Goal: Find specific page/section: Find specific page/section

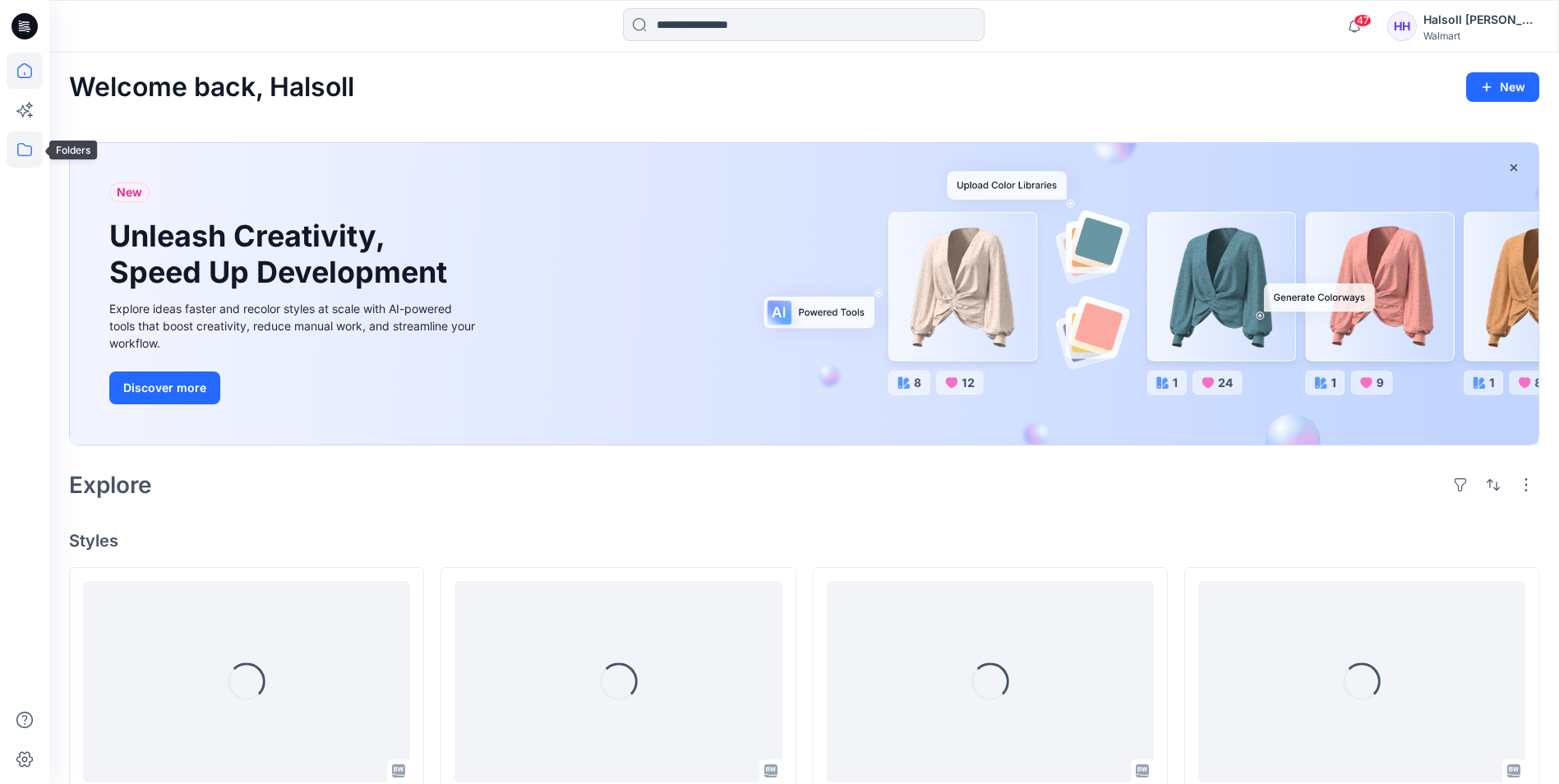
click at [26, 146] on icon at bounding box center [24, 149] width 15 height 13
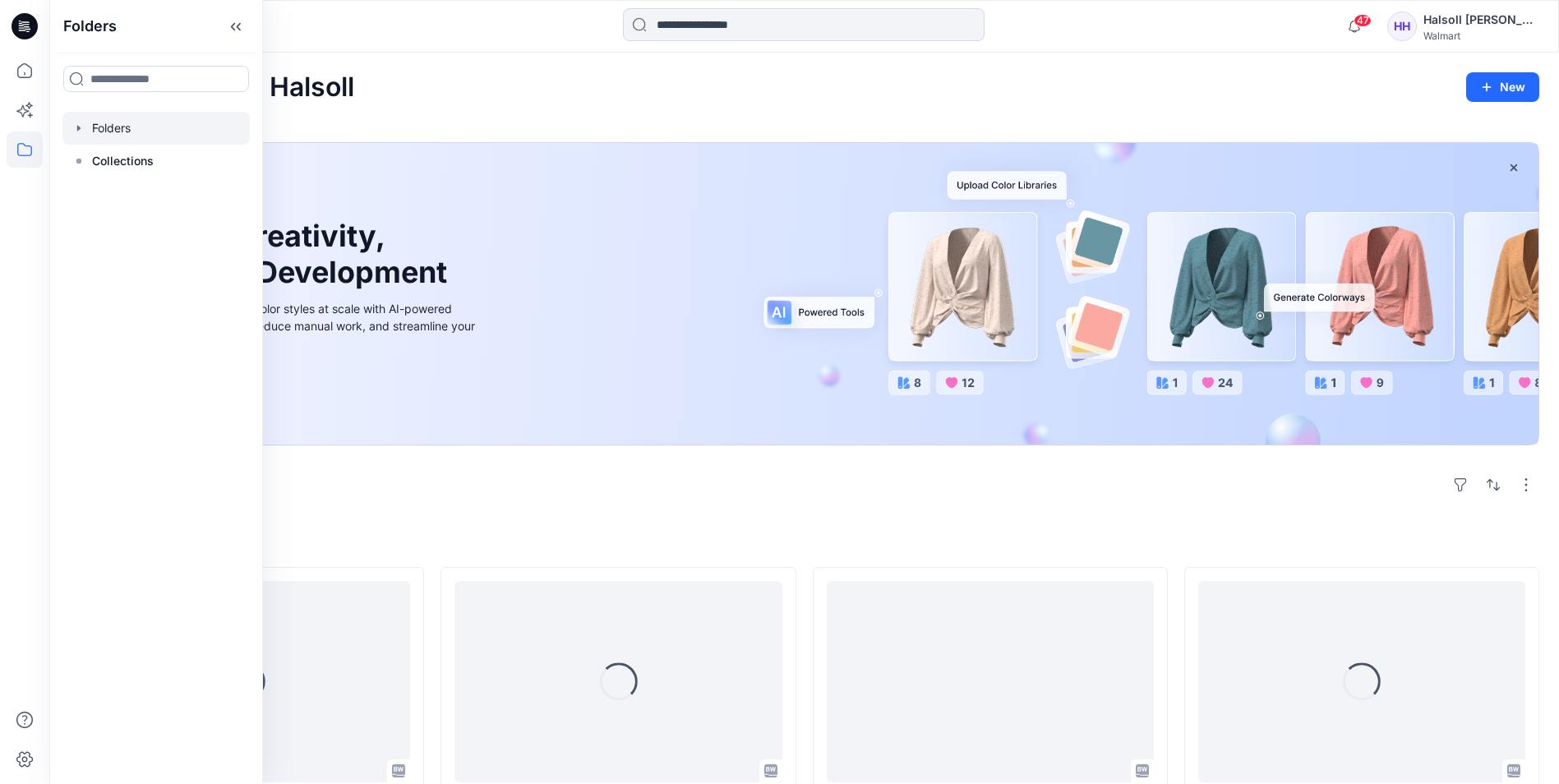
click at [99, 136] on div at bounding box center [156, 128] width 188 height 33
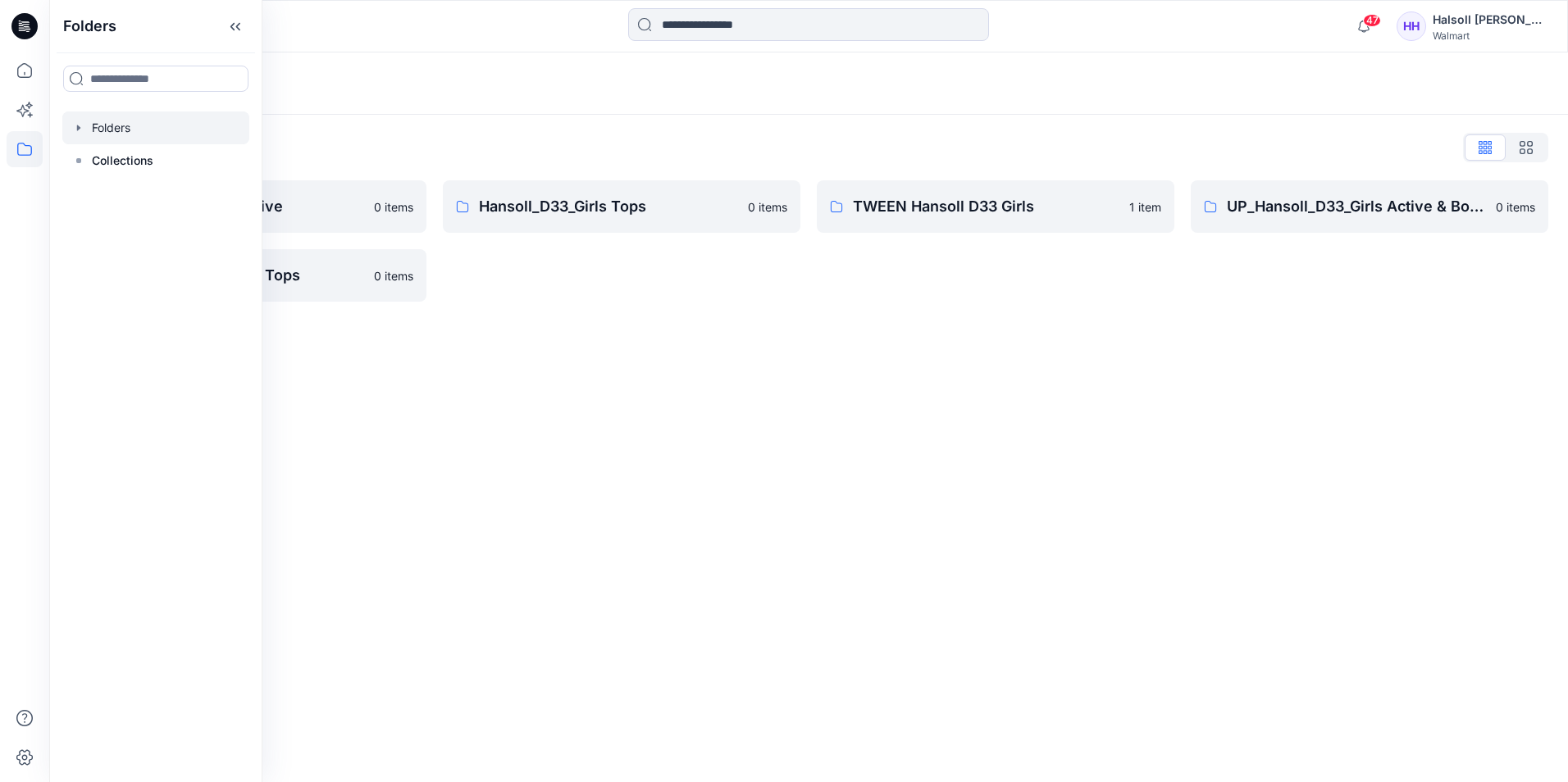
click at [634, 91] on div "Folders" at bounding box center [745, 83] width 1351 height 23
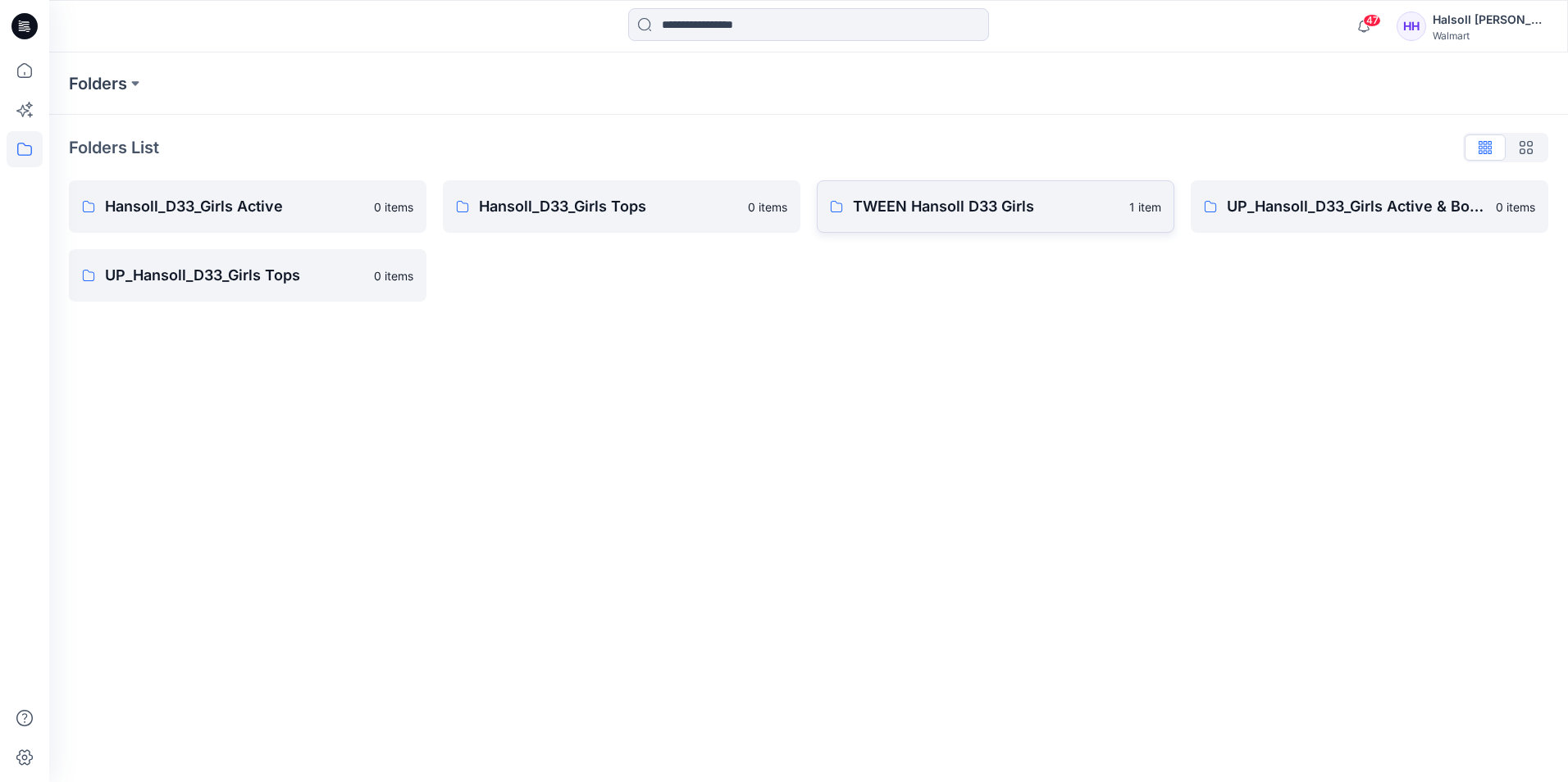
click at [959, 206] on p "TWEEN Hansoll D33 Girls" at bounding box center [986, 206] width 267 height 23
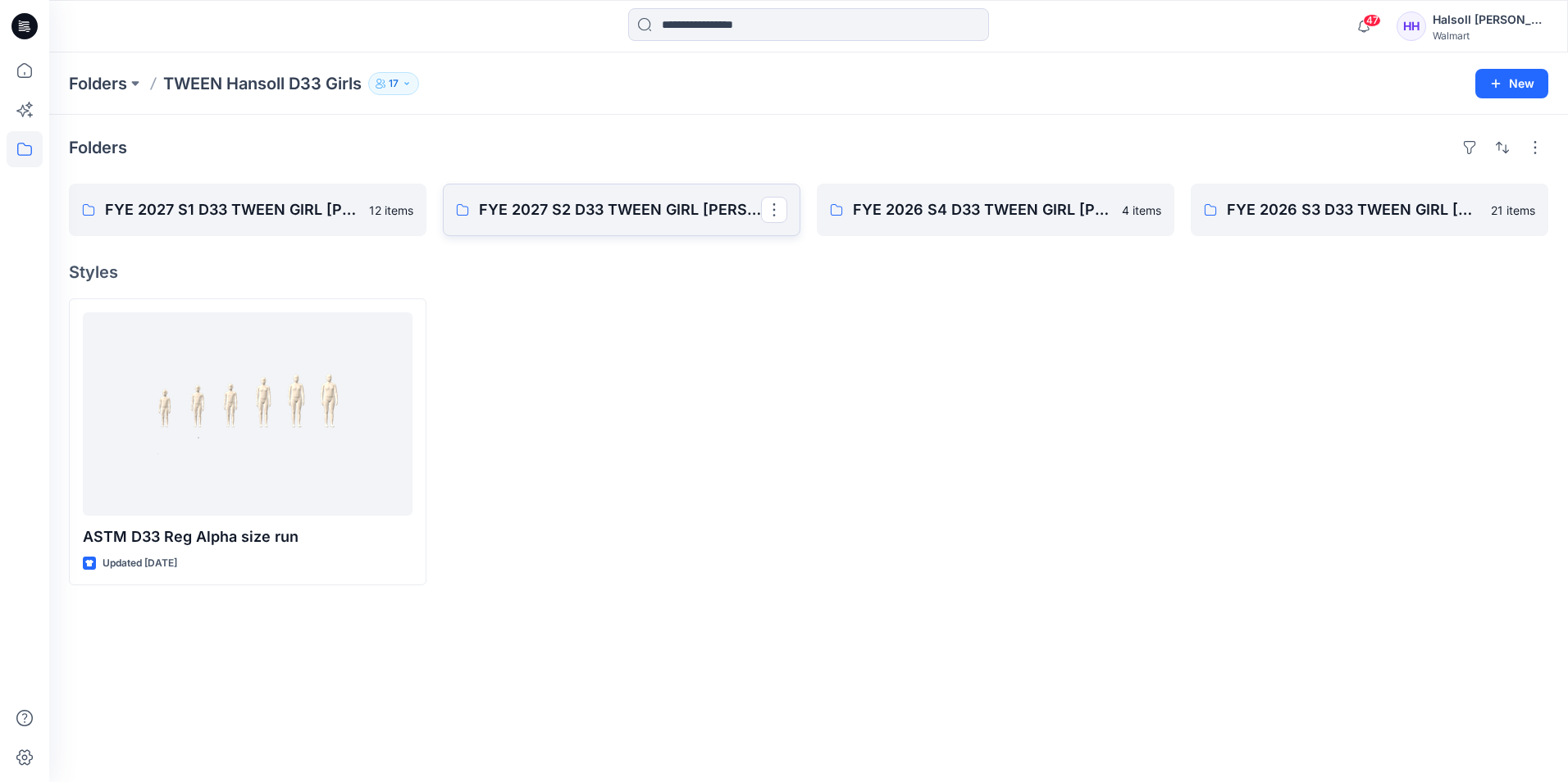
click at [603, 229] on link "FYE 2027 S2 D33 TWEEN GIRL [PERSON_NAME]" at bounding box center [622, 209] width 357 height 52
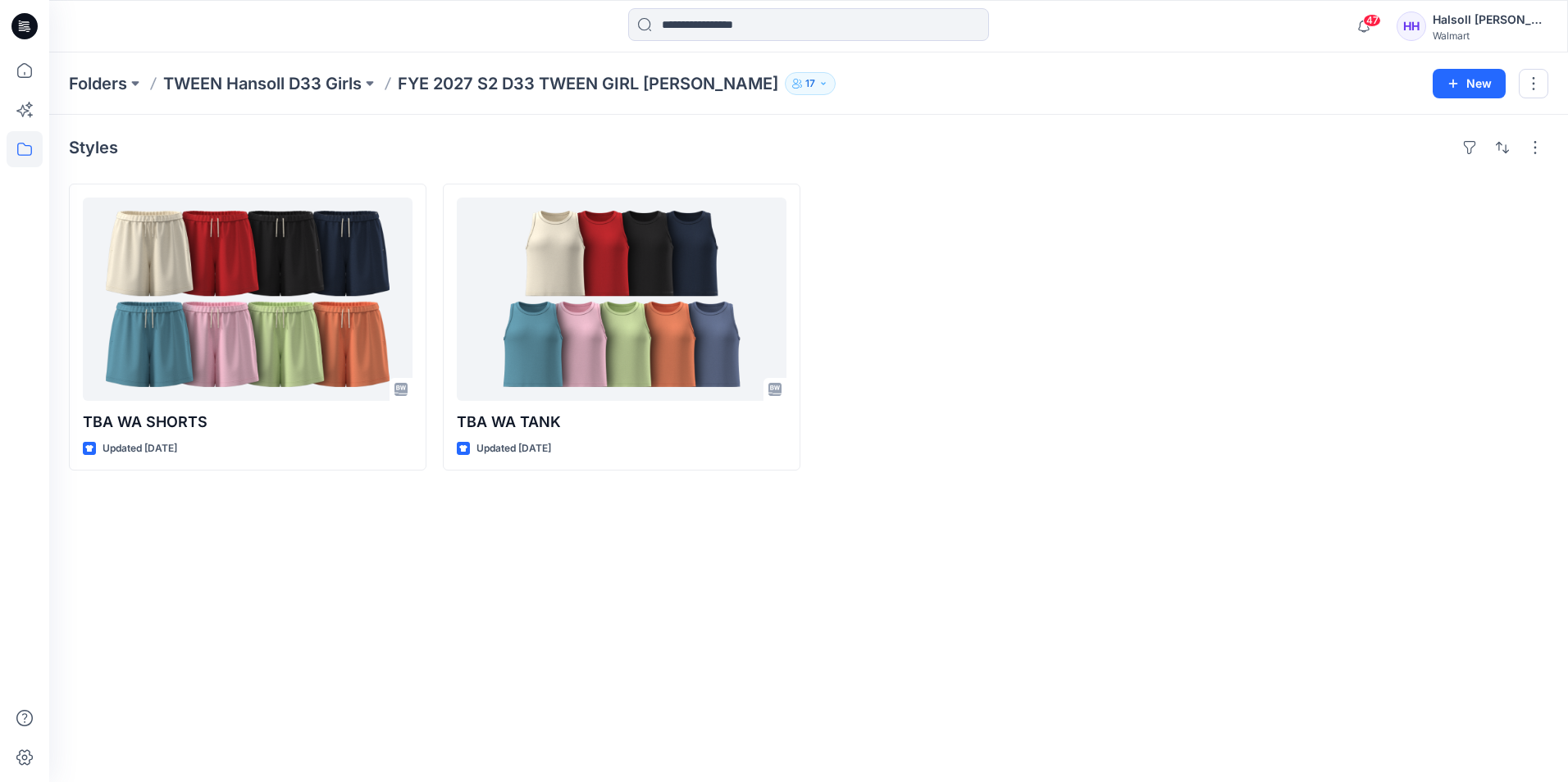
click at [1506, 455] on div at bounding box center [1369, 327] width 357 height 287
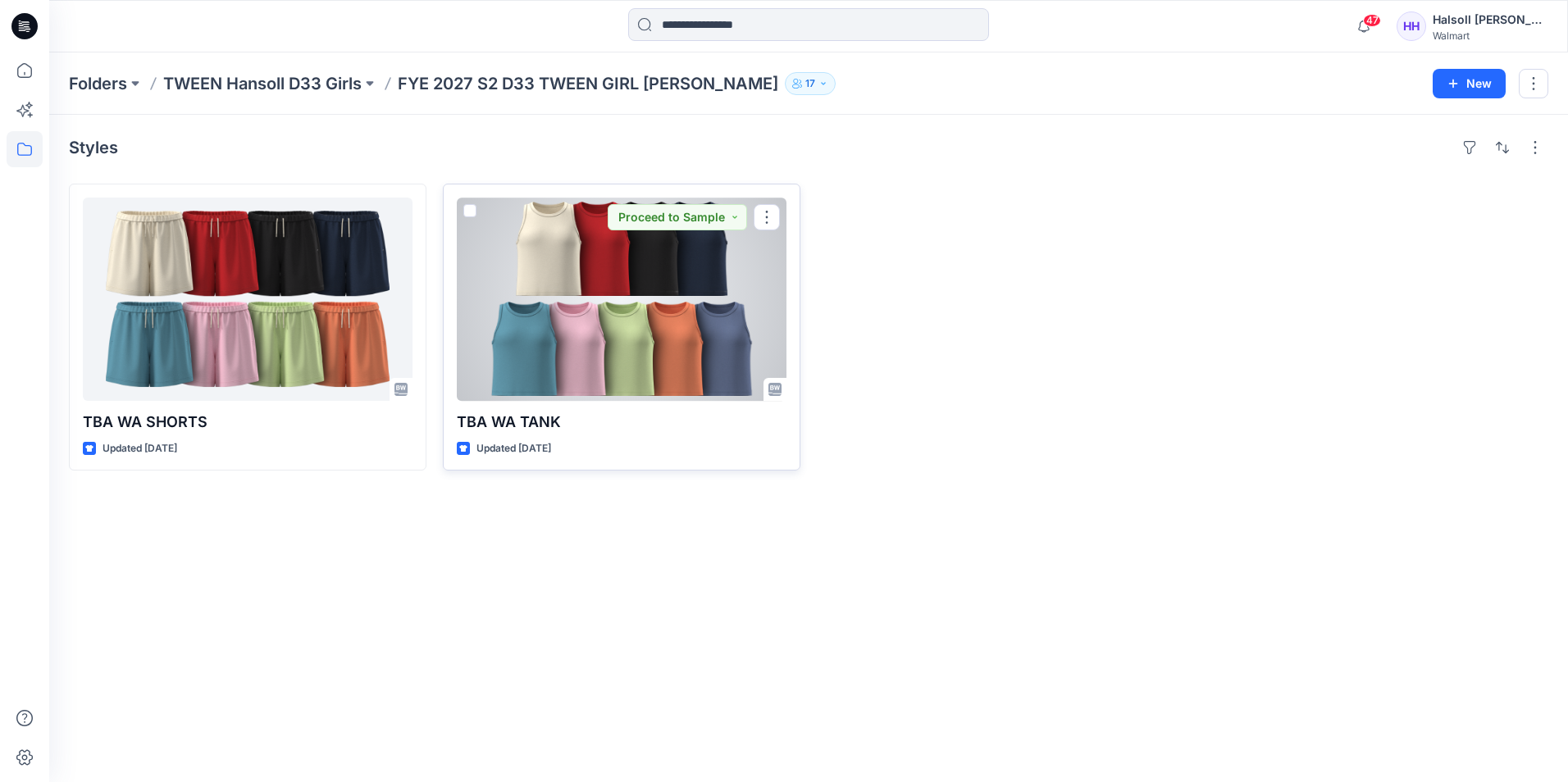
click at [698, 310] on div at bounding box center [621, 299] width 329 height 203
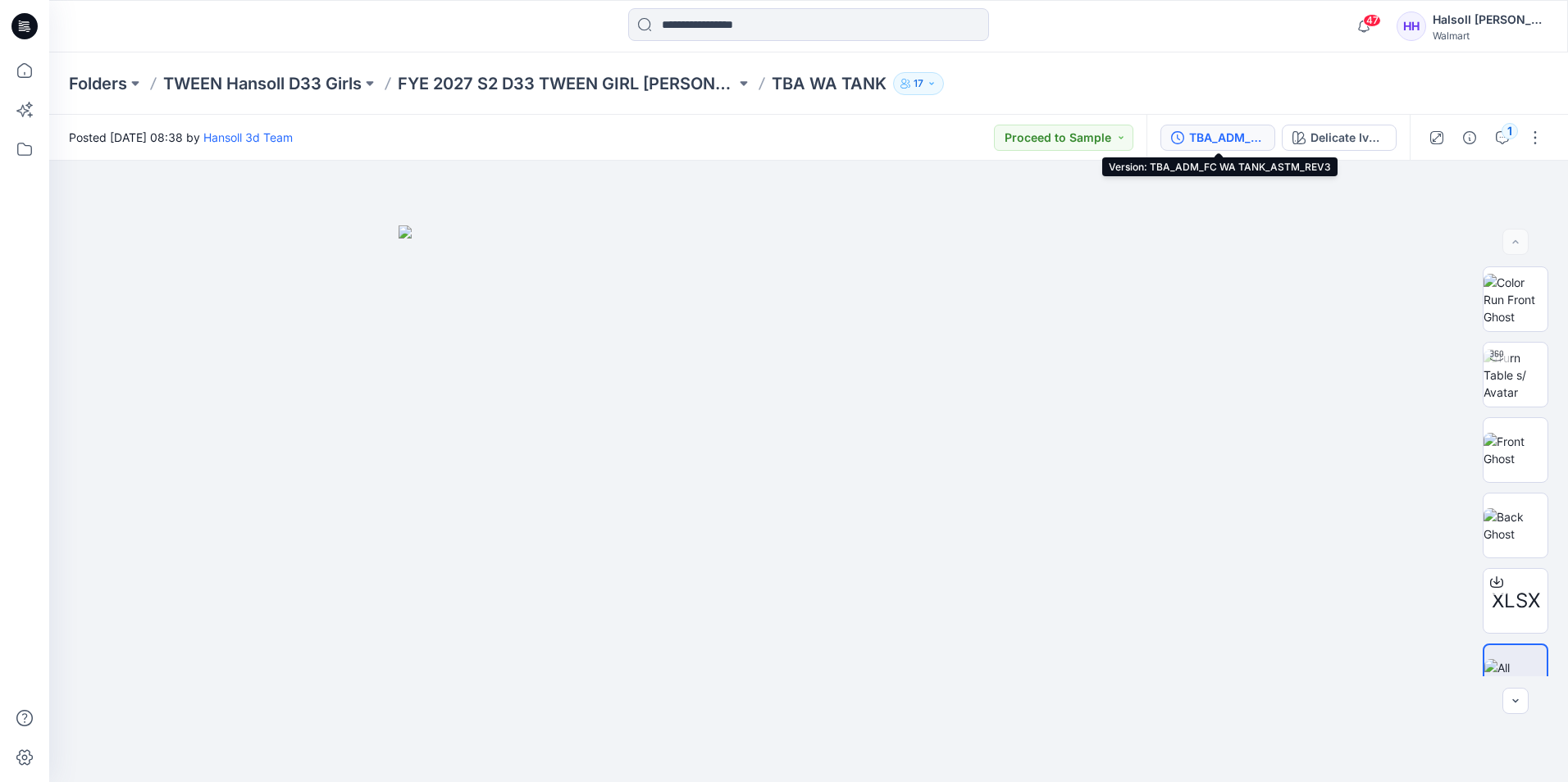
click at [1229, 138] on div "TBA_ADM_FC WA TANK_ASTM_REV3" at bounding box center [1226, 138] width 75 height 18
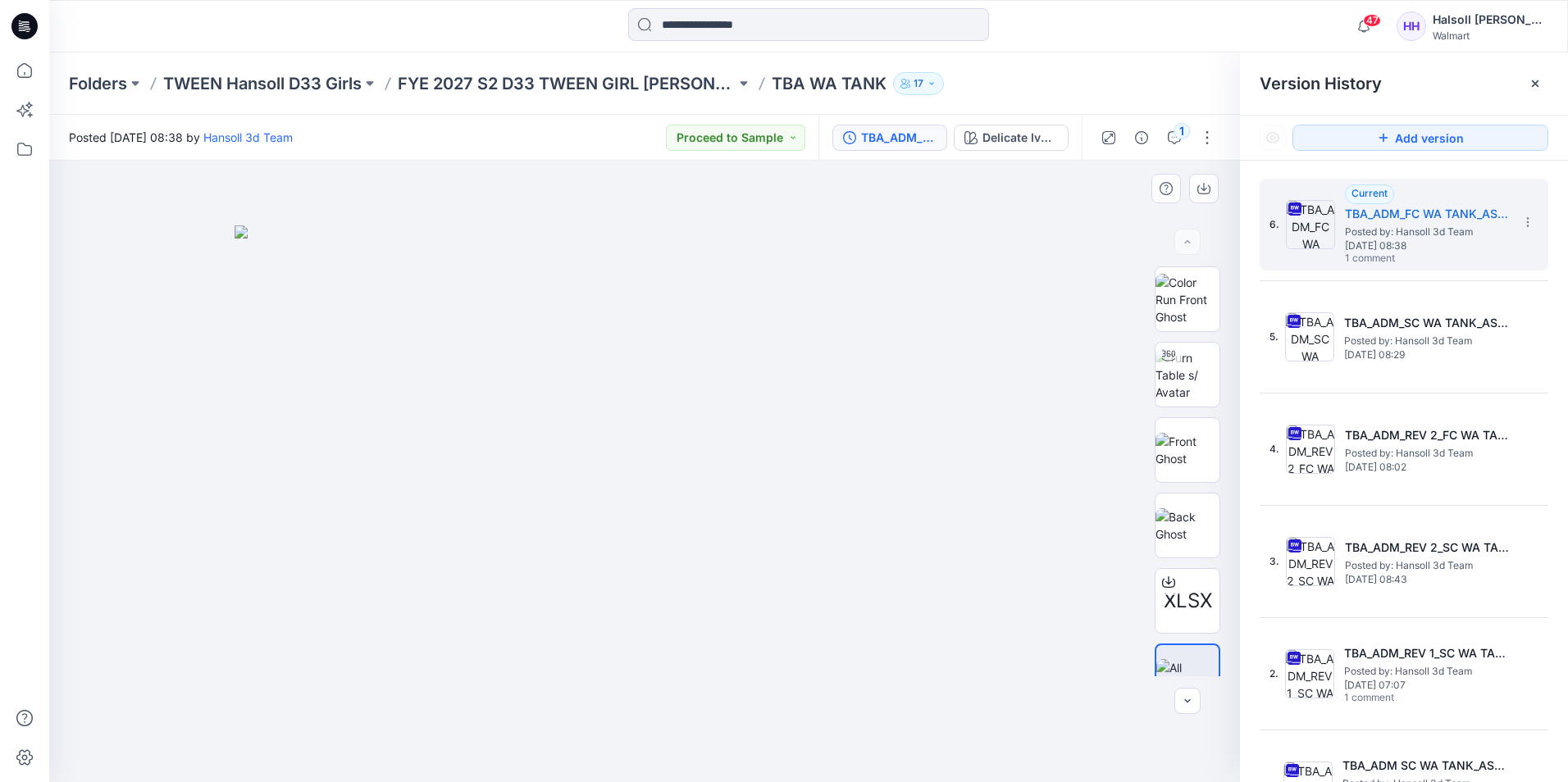
click at [834, 758] on div at bounding box center [645, 471] width 1190 height 621
